Goal: Information Seeking & Learning: Learn about a topic

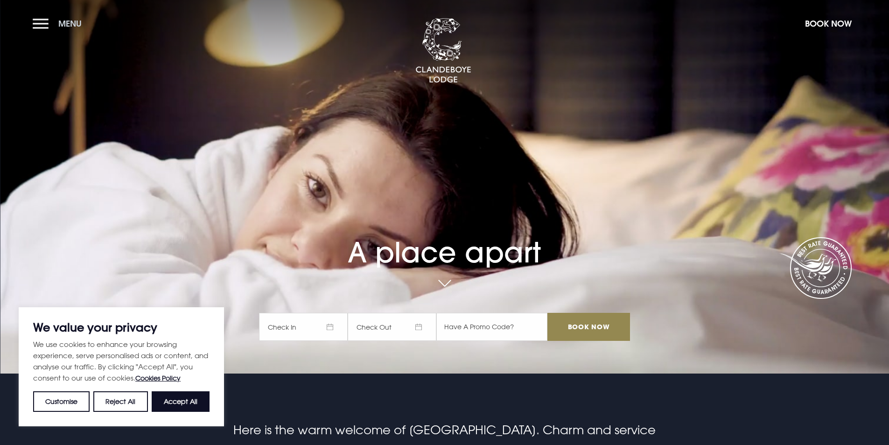
click at [43, 24] on button "Menu" at bounding box center [60, 24] width 54 height 20
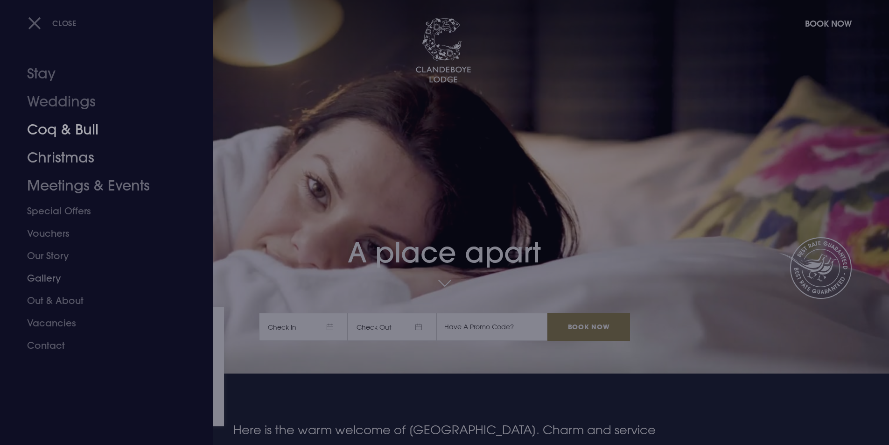
click at [77, 134] on link "Coq & Bull" at bounding box center [100, 130] width 147 height 28
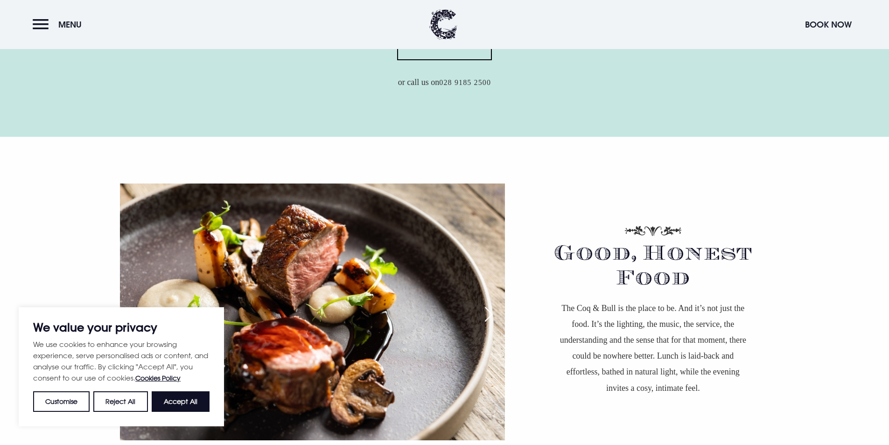
scroll to position [747, 0]
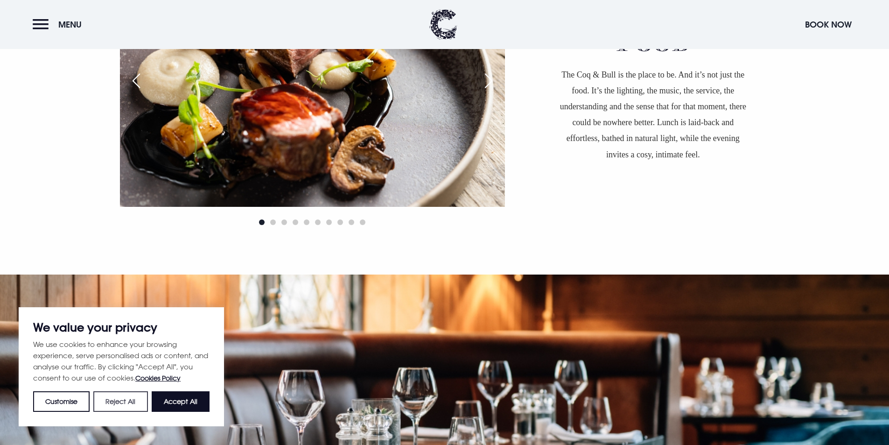
click at [113, 402] on button "Reject All" at bounding box center [120, 401] width 54 height 21
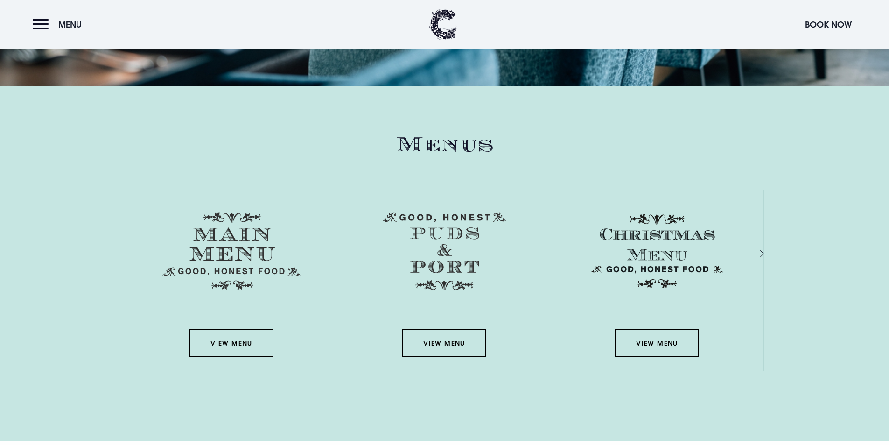
scroll to position [1400, 0]
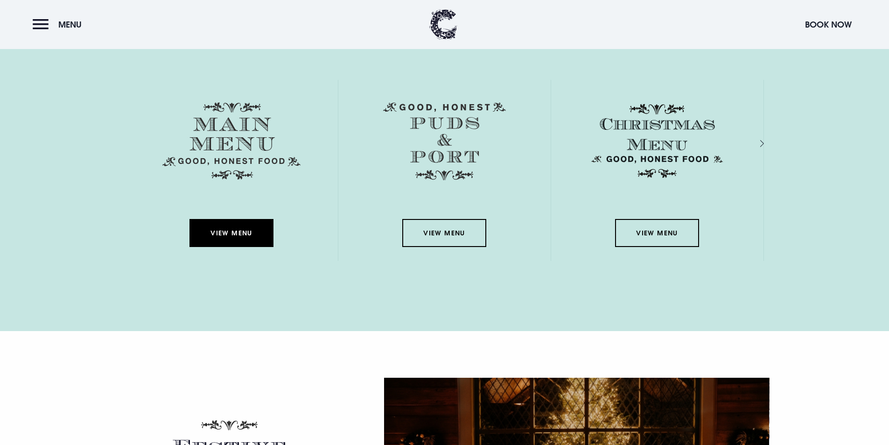
click at [239, 236] on link "View Menu" at bounding box center [231, 233] width 84 height 28
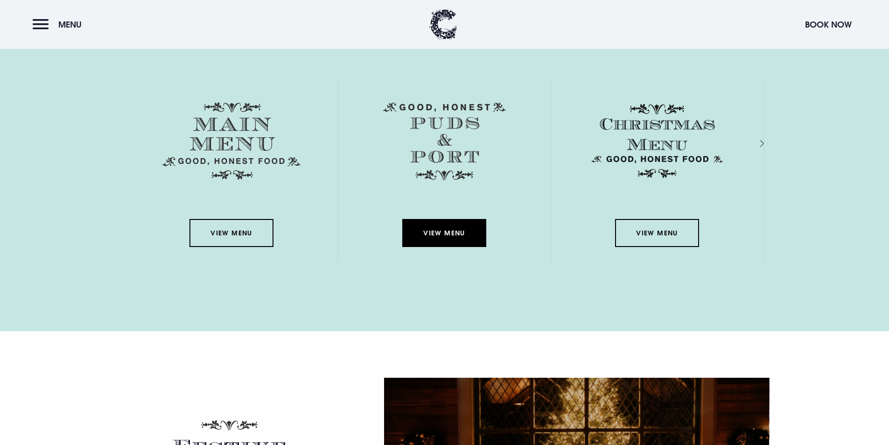
click at [440, 231] on link "View Menu" at bounding box center [444, 233] width 84 height 28
